Goal: Information Seeking & Learning: Learn about a topic

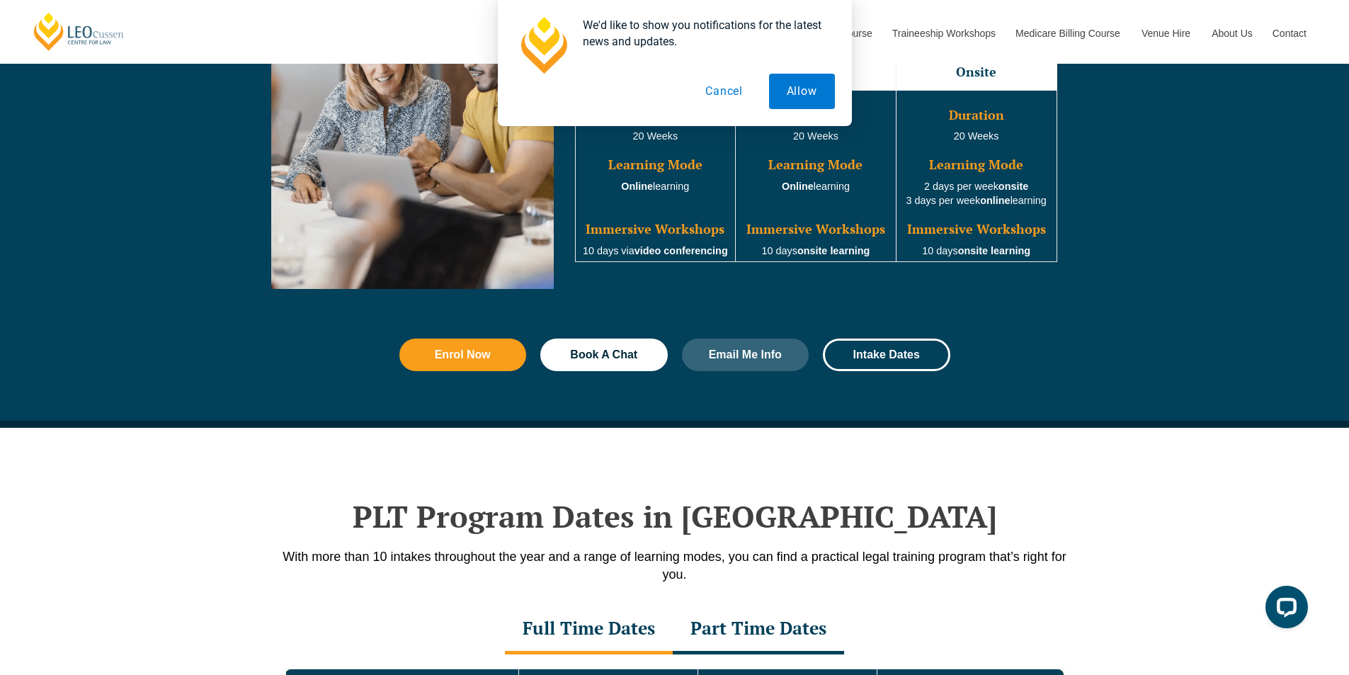
click at [722, 90] on button "Cancel" at bounding box center [724, 91] width 73 height 35
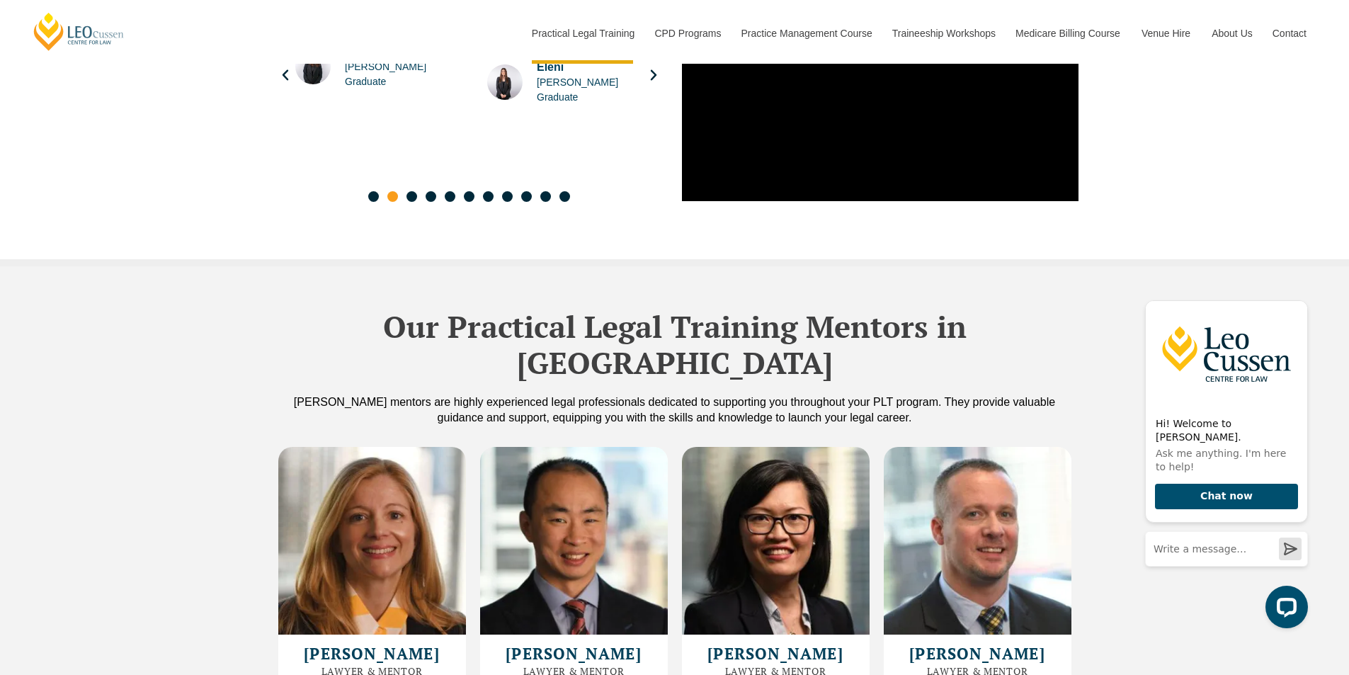
scroll to position [3257, 0]
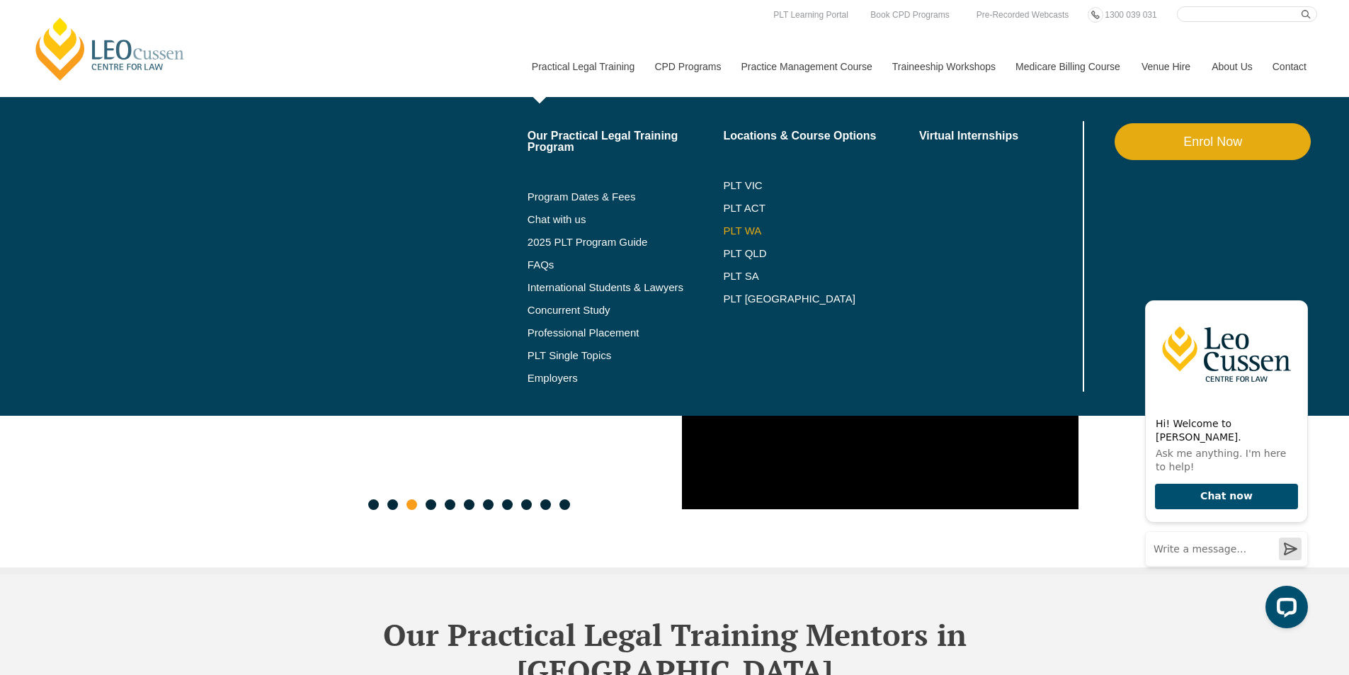
click at [731, 233] on link "PLT WA" at bounding box center [803, 230] width 161 height 11
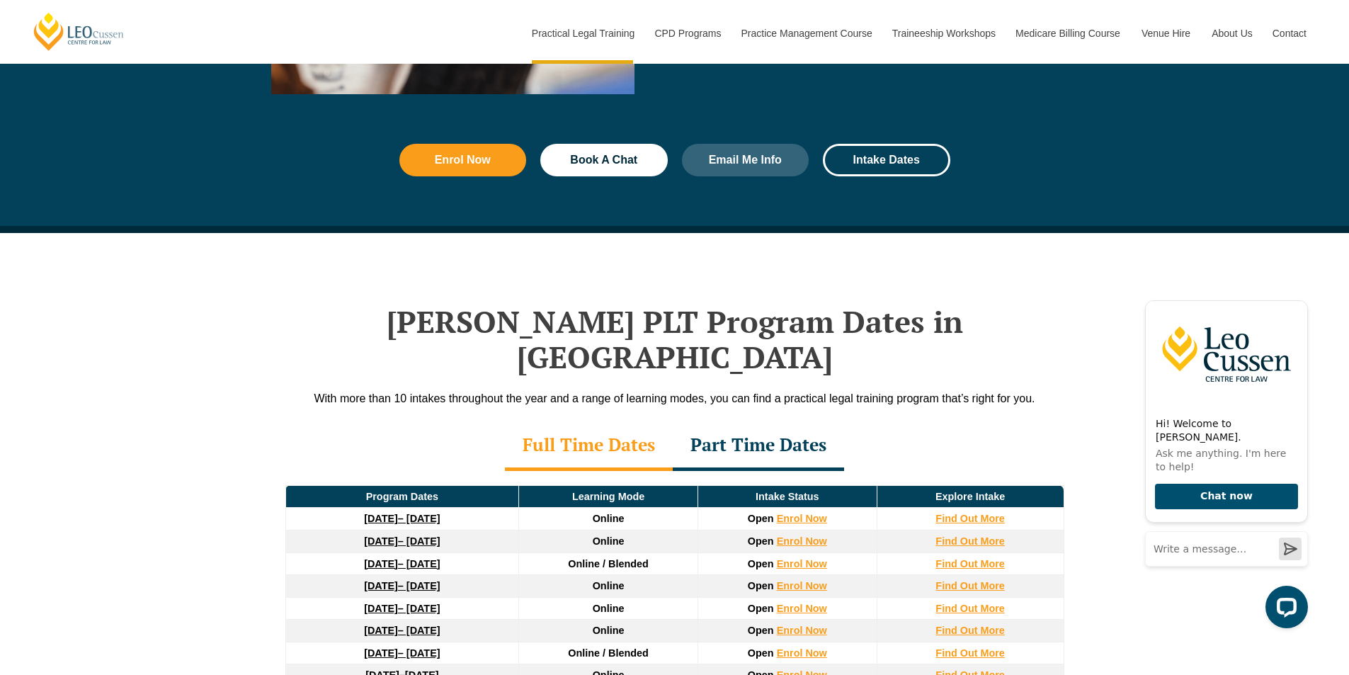
scroll to position [1841, 0]
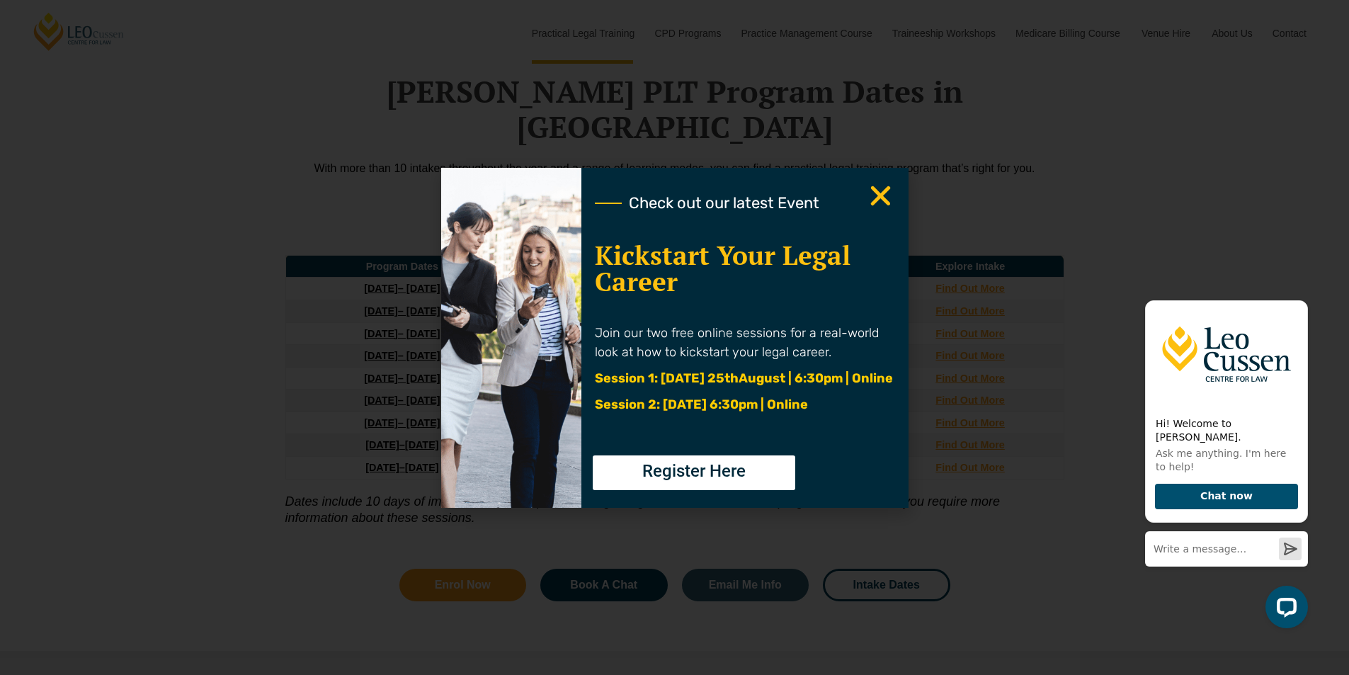
click at [882, 195] on use "Close" at bounding box center [880, 196] width 20 height 20
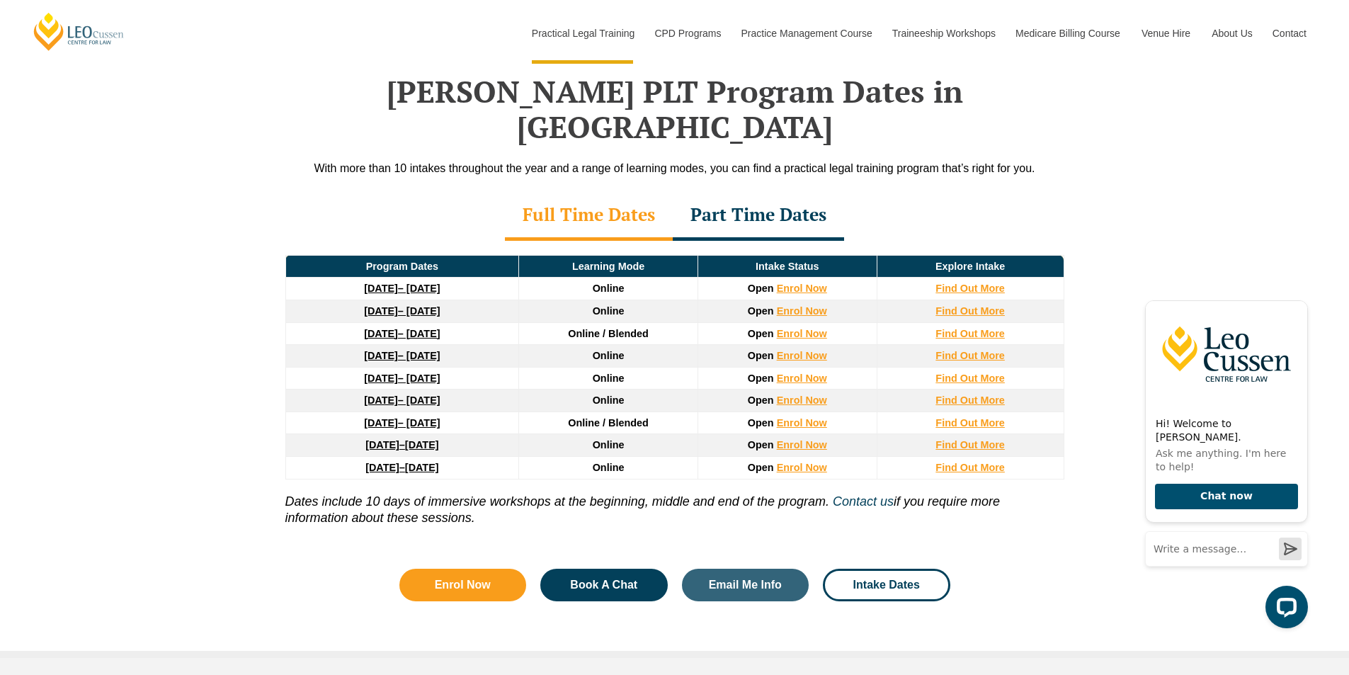
click at [755, 191] on div "Part Time Dates" at bounding box center [758, 216] width 171 height 50
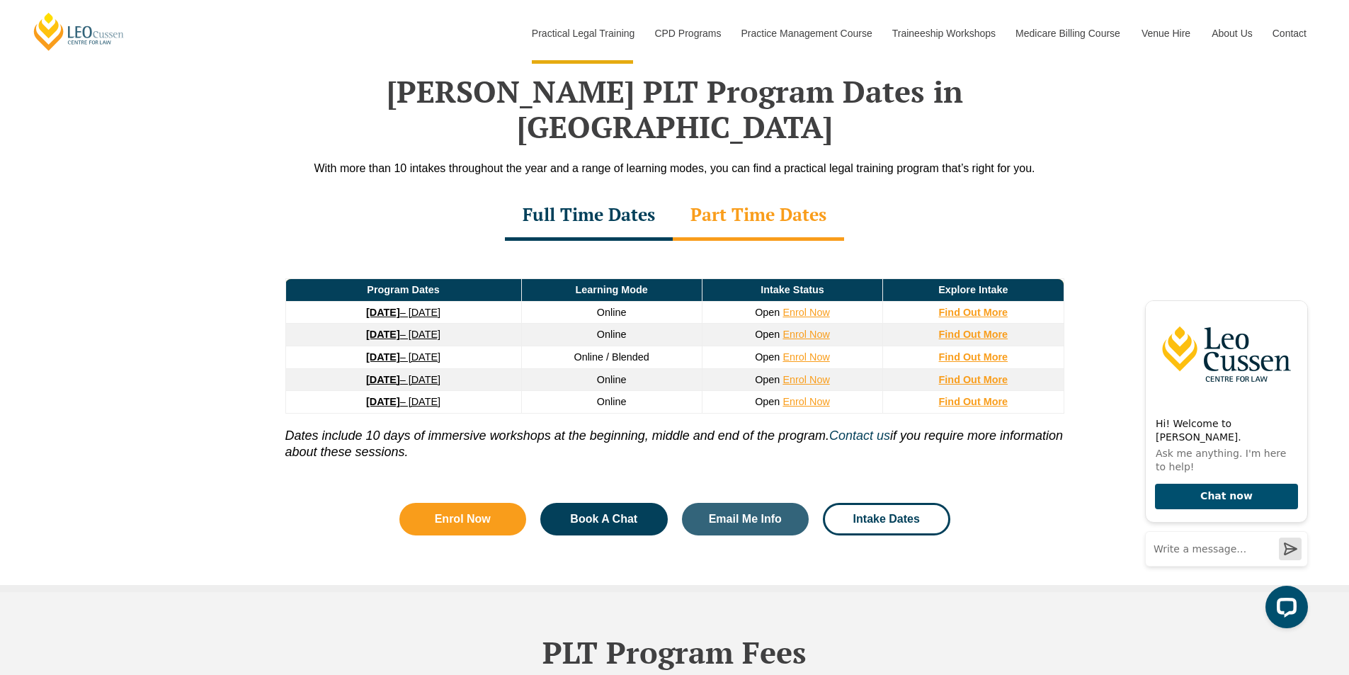
click at [400, 307] on strong "[DATE]" at bounding box center [383, 312] width 34 height 11
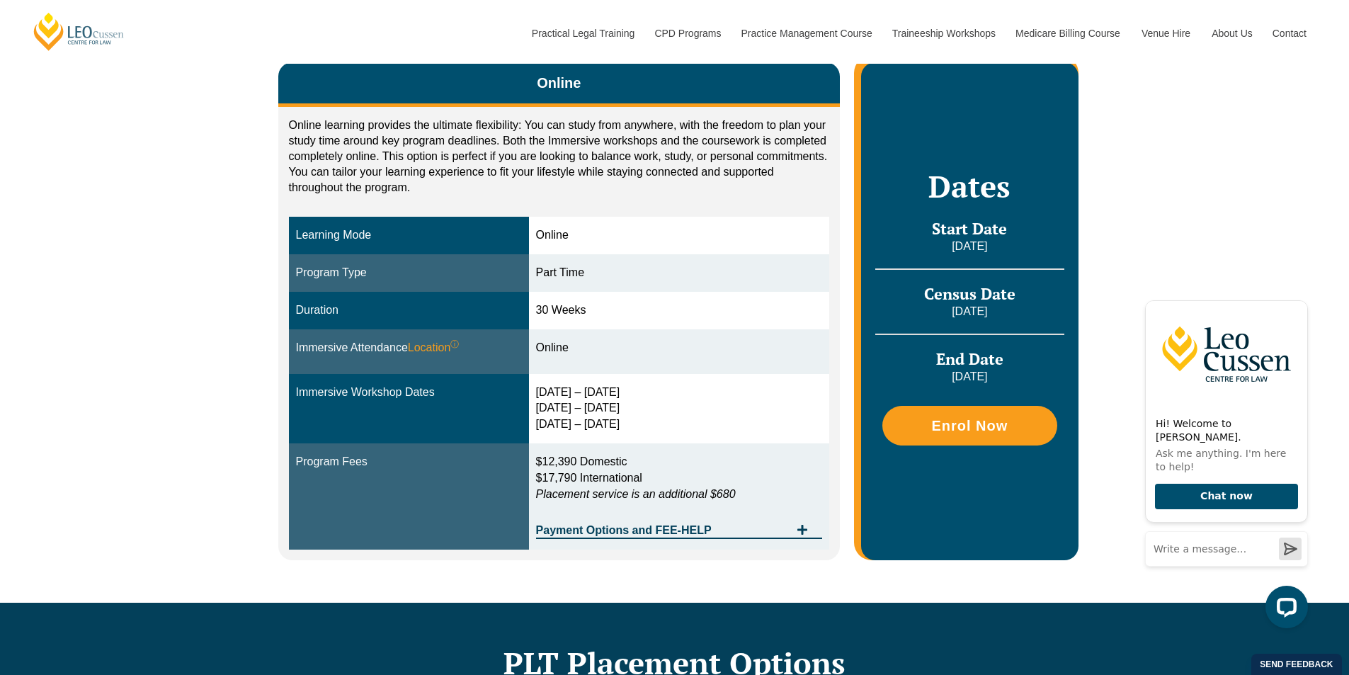
scroll to position [283, 0]
